Goal: Task Accomplishment & Management: Use online tool/utility

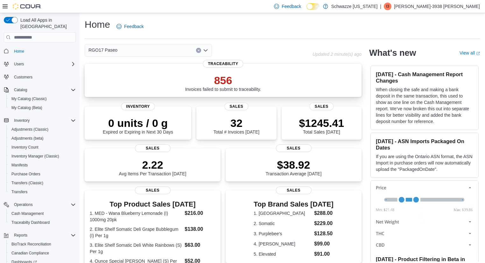
scroll to position [45, 0]
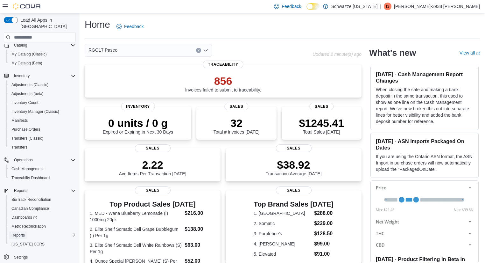
click at [18, 232] on span "Reports" at bounding box center [17, 234] width 13 height 5
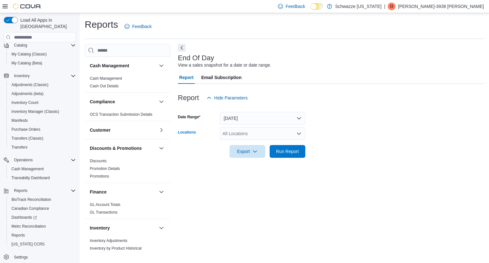
click at [261, 134] on div "All Locations" at bounding box center [262, 133] width 85 height 13
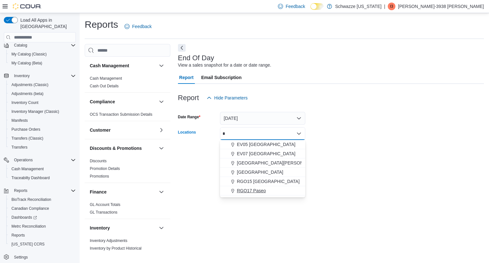
type input "*"
click at [261, 186] on button "RGO17 Paseo" at bounding box center [262, 190] width 85 height 9
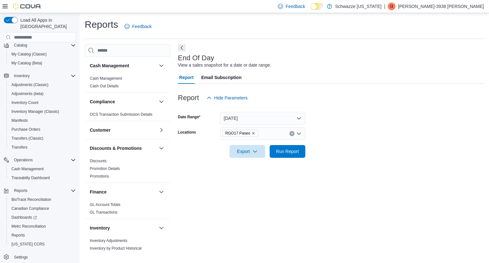
click at [391, 124] on form "Date Range [DATE] Locations RGO17 Paseo Export Run Report" at bounding box center [331, 130] width 306 height 53
click at [300, 146] on span "Run Report" at bounding box center [288, 151] width 28 height 13
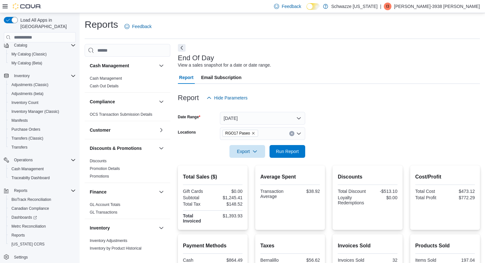
click at [360, 85] on div at bounding box center [329, 88] width 302 height 8
click at [302, 150] on button "Run Report" at bounding box center [288, 151] width 36 height 13
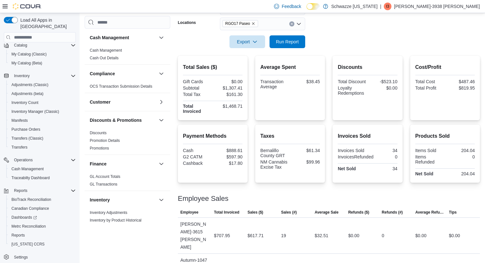
scroll to position [131, 0]
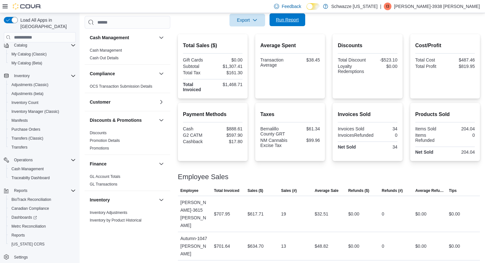
click at [281, 22] on span "Run Report" at bounding box center [287, 20] width 23 height 6
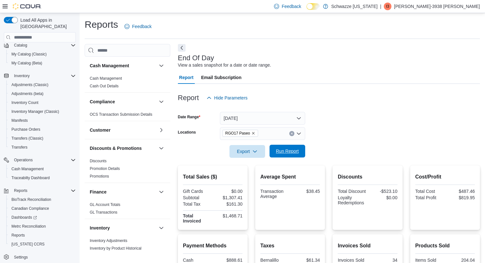
click at [287, 145] on span "Run Report" at bounding box center [288, 151] width 28 height 13
click at [288, 146] on span "Run Report" at bounding box center [288, 151] width 28 height 13
click at [273, 148] on button "Run Report" at bounding box center [288, 151] width 36 height 13
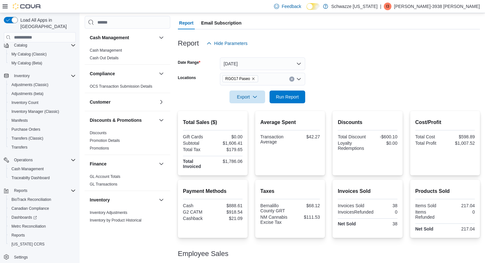
scroll to position [0, 0]
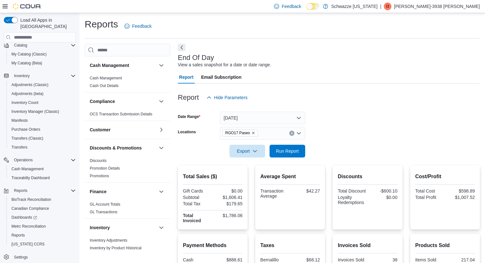
click at [285, 161] on div at bounding box center [329, 161] width 302 height 8
click at [290, 154] on span "Run Report" at bounding box center [288, 150] width 28 height 13
click at [396, 131] on form "Date Range [DATE] Locations RGO17 Paseo Export Run Report" at bounding box center [329, 130] width 302 height 53
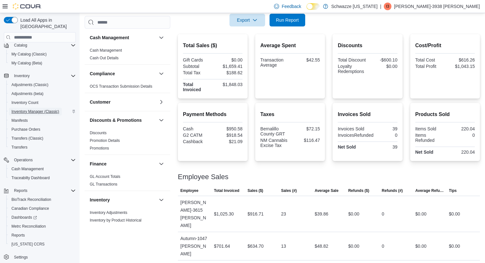
click at [33, 109] on span "Inventory Manager (Classic)" at bounding box center [35, 111] width 48 height 5
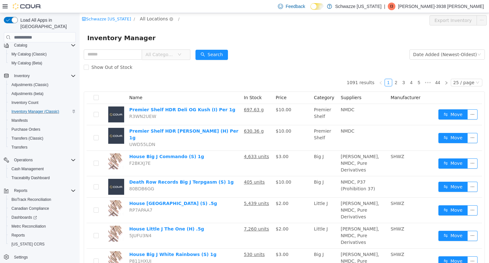
click at [159, 16] on span "All Locations" at bounding box center [154, 18] width 28 height 7
type input "*****"
click at [161, 66] on span "RGO17 Paseo" at bounding box center [172, 64] width 30 height 5
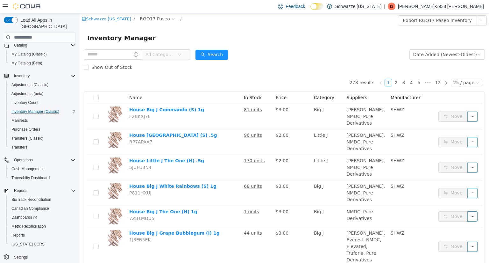
click at [120, 49] on div "All Categories" at bounding box center [137, 54] width 107 height 13
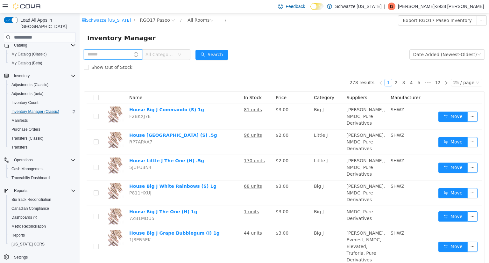
click at [116, 53] on input "text" at bounding box center [113, 54] width 58 height 10
type input "****"
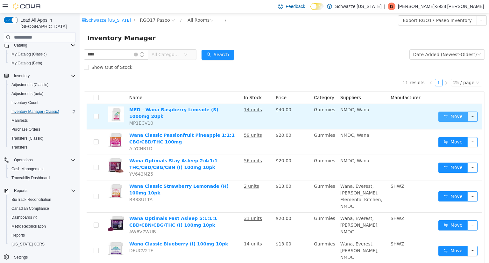
click at [447, 112] on button "Move" at bounding box center [452, 116] width 29 height 10
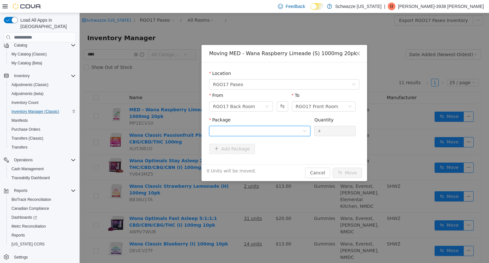
click at [290, 129] on div at bounding box center [257, 131] width 89 height 10
click at [250, 167] on div "Moving MED - Wana Raspberry Limeade (S) 1000mg 20pk Location RGO17 Paseo From R…" at bounding box center [285, 113] width 166 height 136
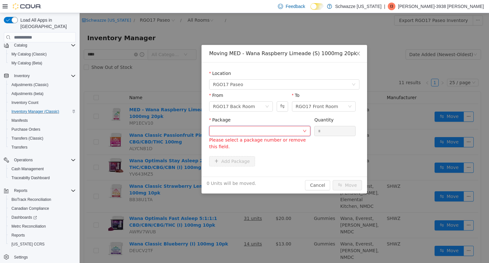
click at [275, 128] on div at bounding box center [257, 131] width 89 height 10
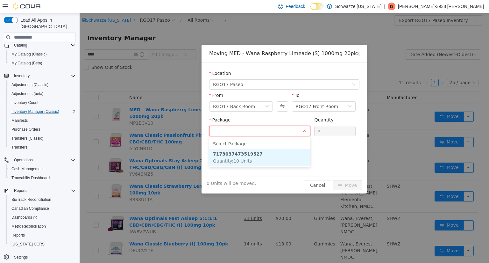
click at [260, 158] on li "7173037473519527 Quantity : 10 Units" at bounding box center [259, 157] width 101 height 17
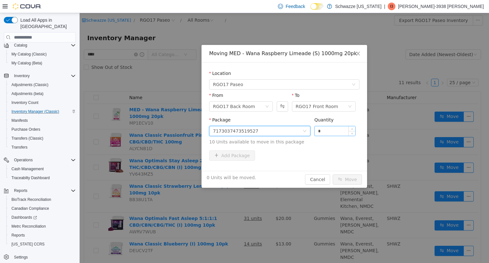
click at [329, 131] on input "*" at bounding box center [335, 131] width 41 height 10
type input "**"
click at [349, 178] on button "Move" at bounding box center [347, 179] width 29 height 10
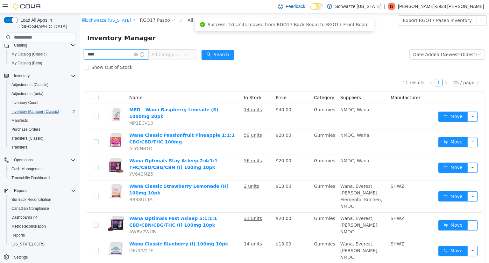
drag, startPoint x: 44, startPoint y: 53, endPoint x: 16, endPoint y: 45, distance: 28.9
click at [80, 45] on html "Schwazze [US_STATE] / RGO17 Paseo / All Rooms / Export RGO17 Paseo Inventory In…" at bounding box center [285, 138] width 410 height 250
type input "*********"
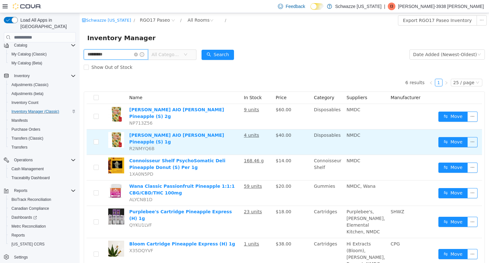
scroll to position [17, 0]
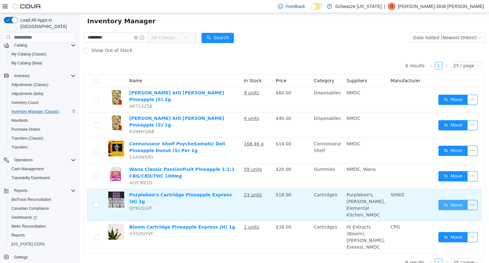
click at [449, 200] on button "Move" at bounding box center [452, 205] width 29 height 10
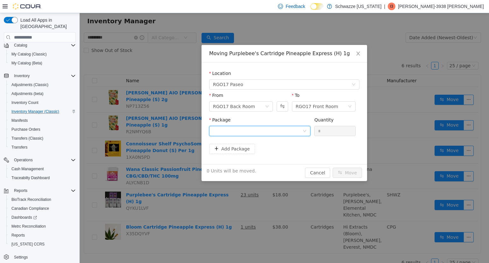
click at [278, 133] on div at bounding box center [257, 131] width 89 height 10
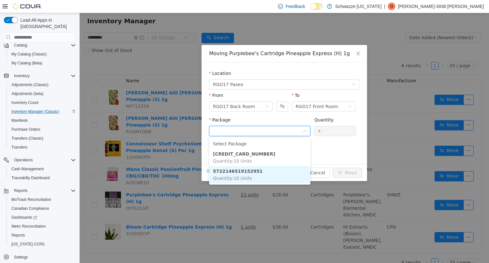
click at [246, 175] on span "Quantity : 10 Units" at bounding box center [232, 177] width 39 height 5
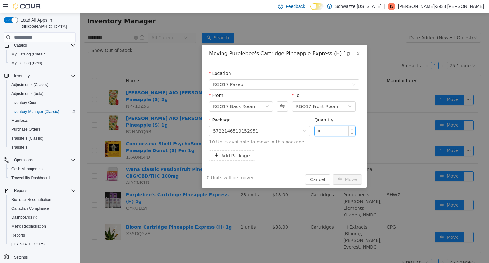
click at [324, 133] on input "*" at bounding box center [335, 131] width 41 height 10
type input "**"
click at [352, 176] on button "Move" at bounding box center [347, 179] width 29 height 10
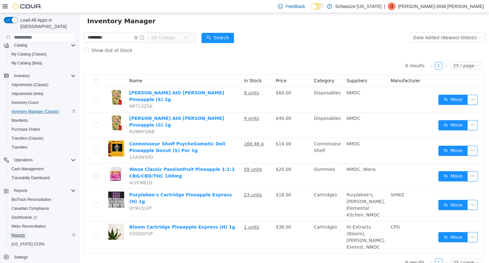
click at [23, 232] on span "Reports" at bounding box center [17, 234] width 13 height 5
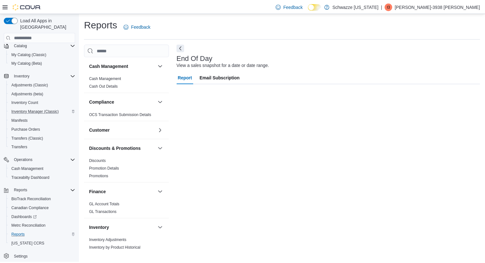
scroll to position [29, 0]
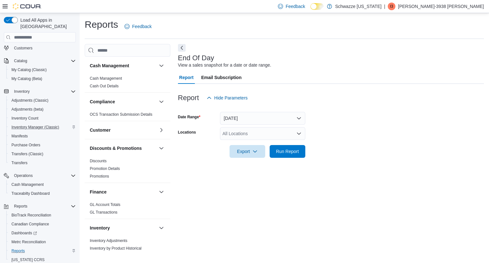
click at [271, 137] on div "All Locations" at bounding box center [262, 133] width 85 height 13
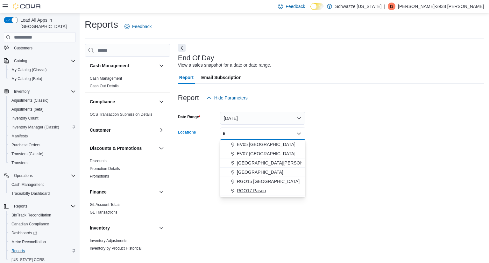
type input "*"
click at [254, 191] on span "RGO17 Paseo" at bounding box center [251, 190] width 29 height 6
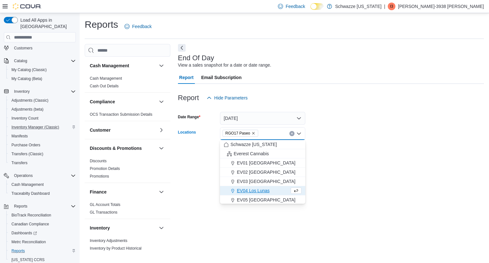
click at [332, 145] on div at bounding box center [331, 142] width 306 height 5
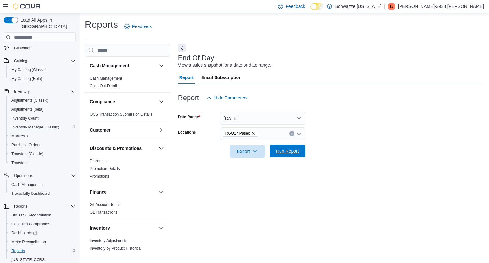
click at [295, 152] on span "Run Report" at bounding box center [287, 151] width 23 height 6
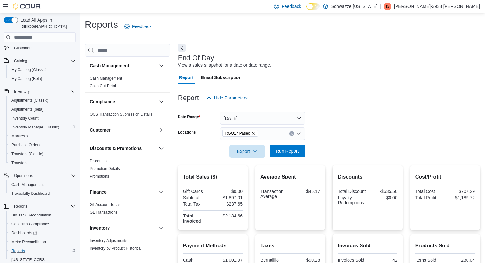
click at [293, 151] on span "Run Report" at bounding box center [287, 151] width 23 height 6
click at [295, 150] on span "Run Report" at bounding box center [287, 151] width 23 height 6
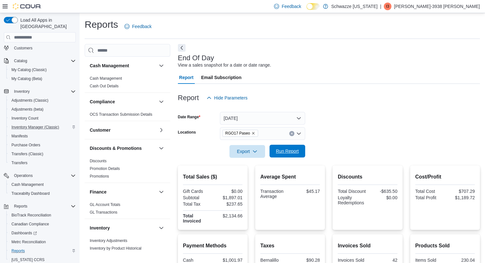
click at [298, 151] on span "Run Report" at bounding box center [287, 151] width 23 height 6
click at [345, 139] on form "Date Range [DATE] Locations RGO17 Paseo Export Run Report" at bounding box center [329, 130] width 302 height 53
click at [447, 159] on div at bounding box center [329, 162] width 302 height 8
click at [273, 155] on button "Run Report" at bounding box center [288, 151] width 36 height 13
click at [287, 157] on span "Run Report" at bounding box center [288, 151] width 28 height 13
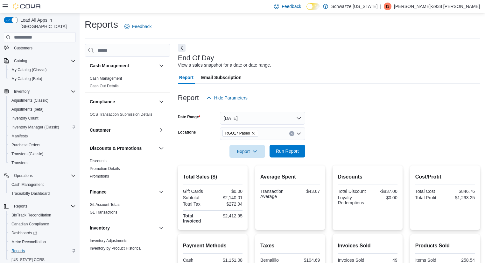
click at [296, 148] on span "Run Report" at bounding box center [288, 151] width 28 height 13
click at [294, 155] on span "Run Report" at bounding box center [288, 151] width 28 height 13
click at [295, 155] on span "Run Report" at bounding box center [288, 151] width 28 height 13
click at [281, 155] on span "Run Report" at bounding box center [288, 151] width 28 height 13
click at [282, 146] on span "Run Report" at bounding box center [288, 151] width 28 height 13
